Goal: Transaction & Acquisition: Book appointment/travel/reservation

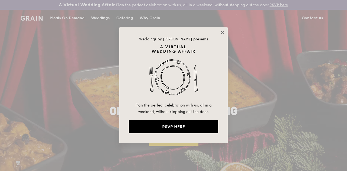
click at [222, 34] on icon at bounding box center [222, 32] width 5 height 5
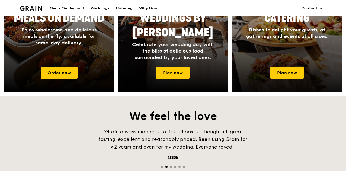
scroll to position [298, 0]
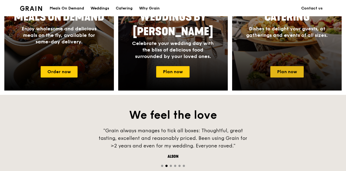
click at [299, 78] on link "Plan now" at bounding box center [287, 71] width 33 height 11
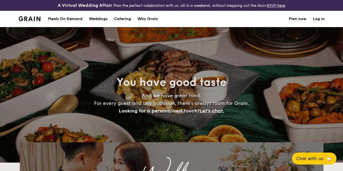
select select
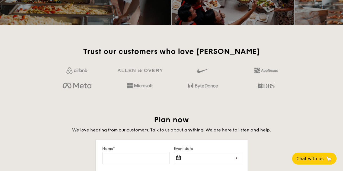
scroll to position [880, 0]
